Goal: Find specific page/section: Find specific page/section

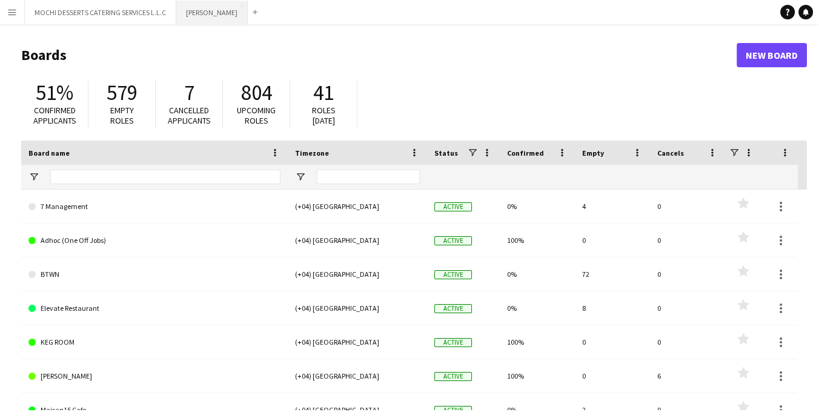
click at [199, 16] on button "[PERSON_NAME]" at bounding box center [211, 13] width 71 height 24
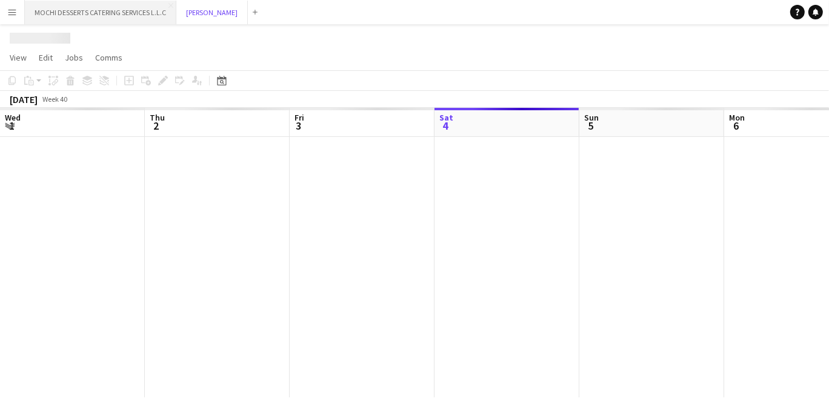
scroll to position [0, 289]
click at [127, 10] on button "MOCHI DESSERTS CATERING SERVICES L.L.C Close" at bounding box center [100, 13] width 151 height 24
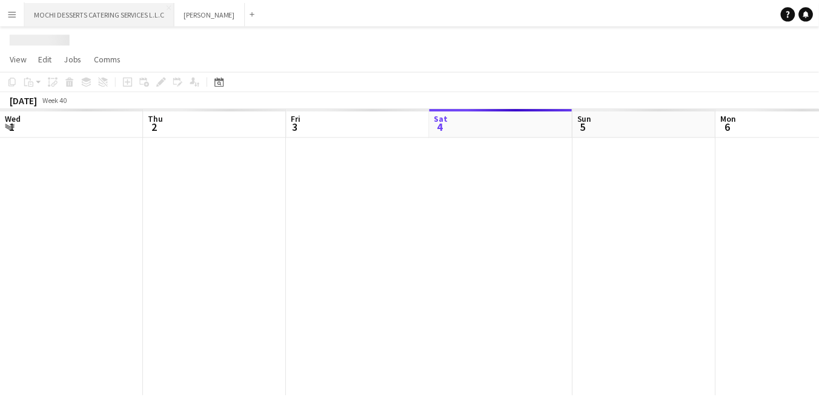
scroll to position [0, 289]
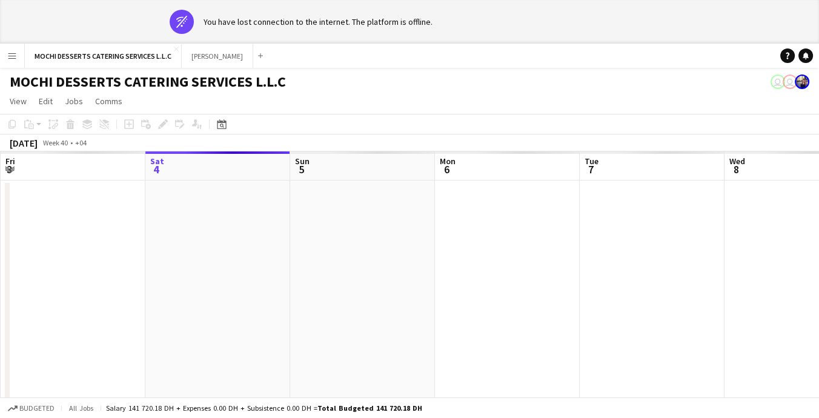
click at [713, 310] on app-date-cell at bounding box center [652, 311] width 145 height 260
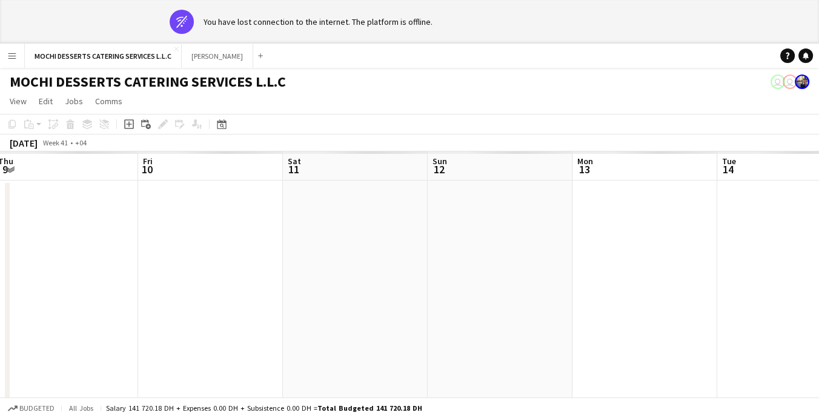
scroll to position [0, 442]
click at [195, 53] on button "[PERSON_NAME]" at bounding box center [217, 56] width 71 height 24
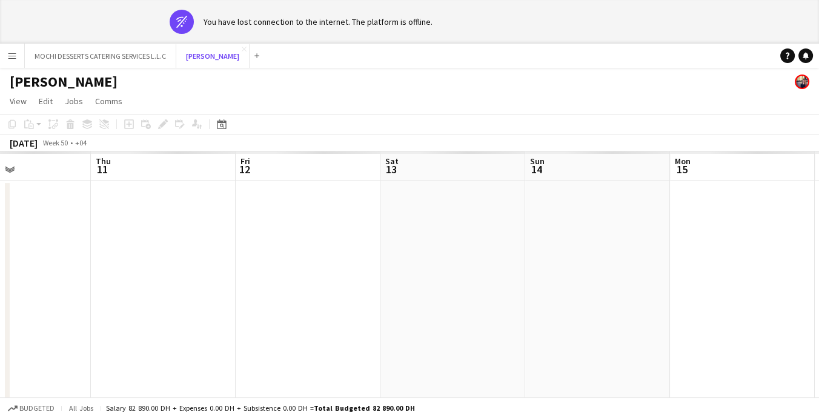
scroll to position [0, 489]
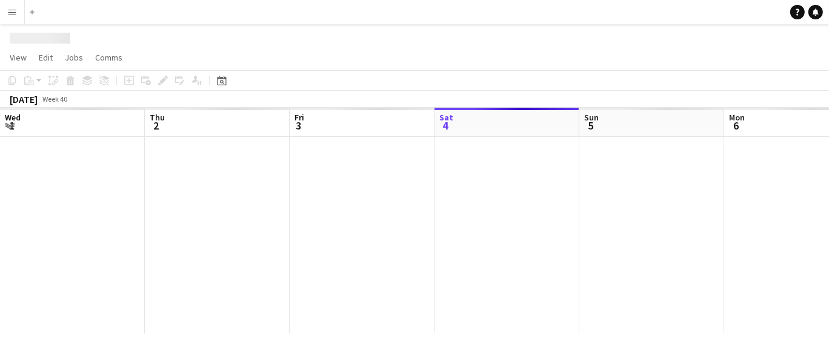
scroll to position [0, 289]
click at [350, 244] on div at bounding box center [507, 235] width 1593 height 197
